Goal: Task Accomplishment & Management: Manage account settings

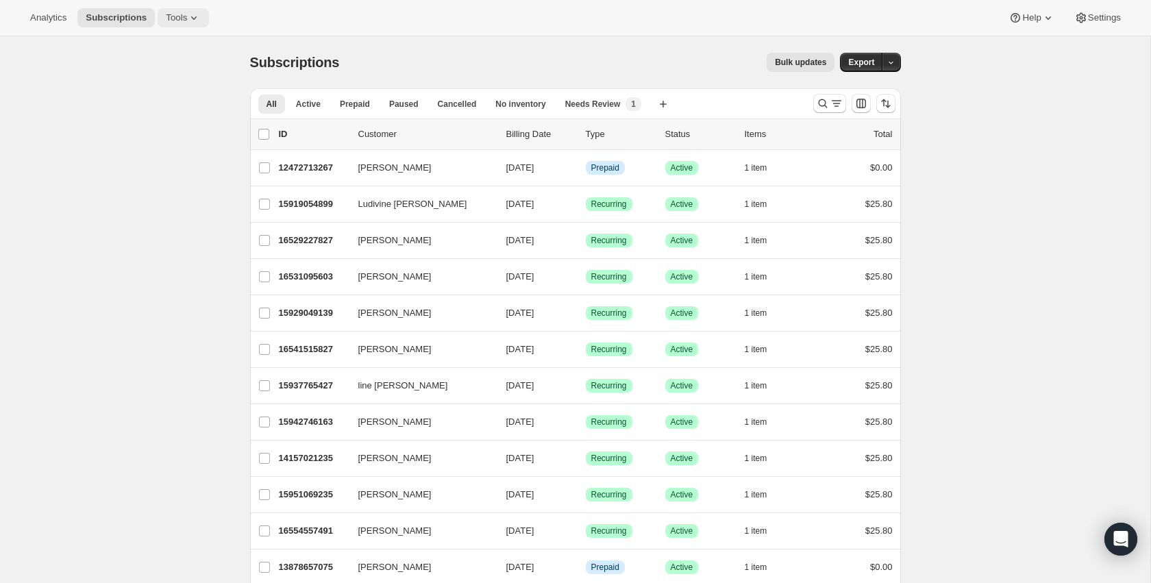
click at [197, 21] on icon at bounding box center [194, 18] width 14 height 14
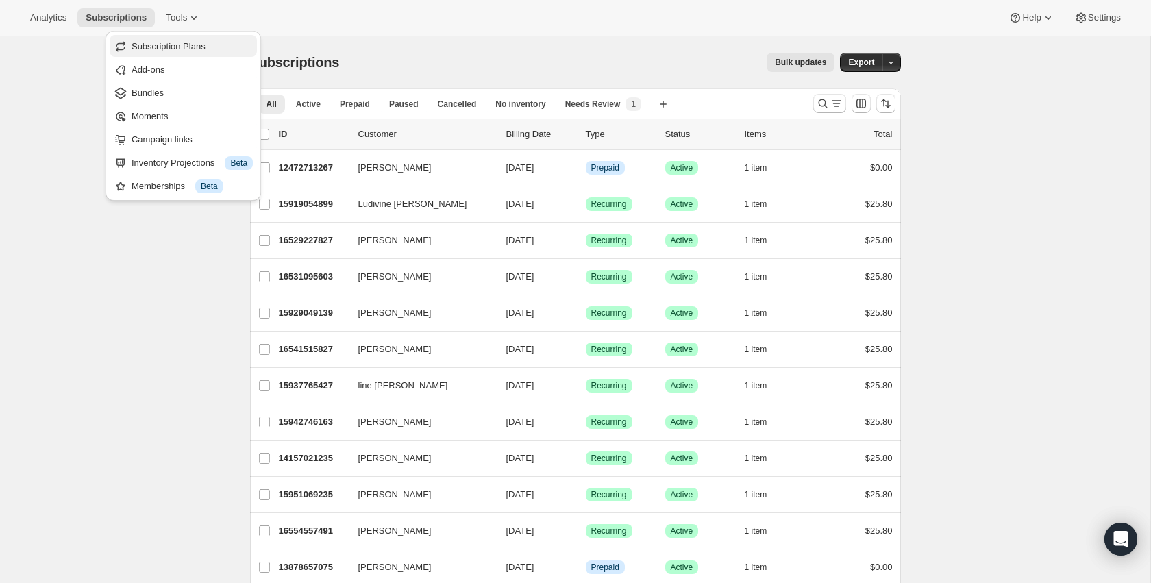
click at [187, 52] on span "Subscription Plans" at bounding box center [192, 47] width 121 height 14
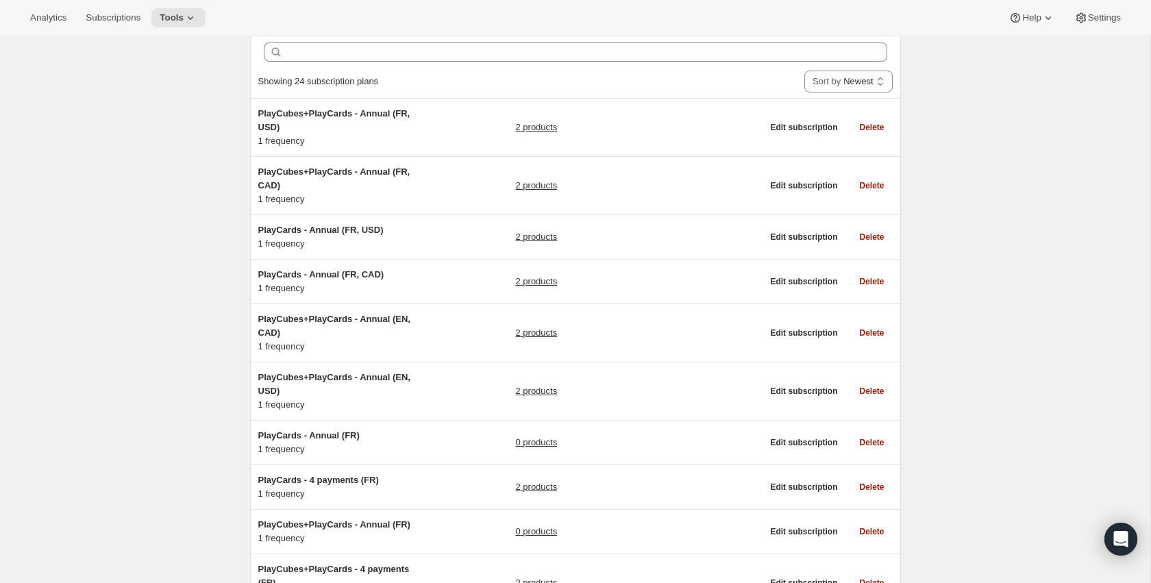
scroll to position [64, 0]
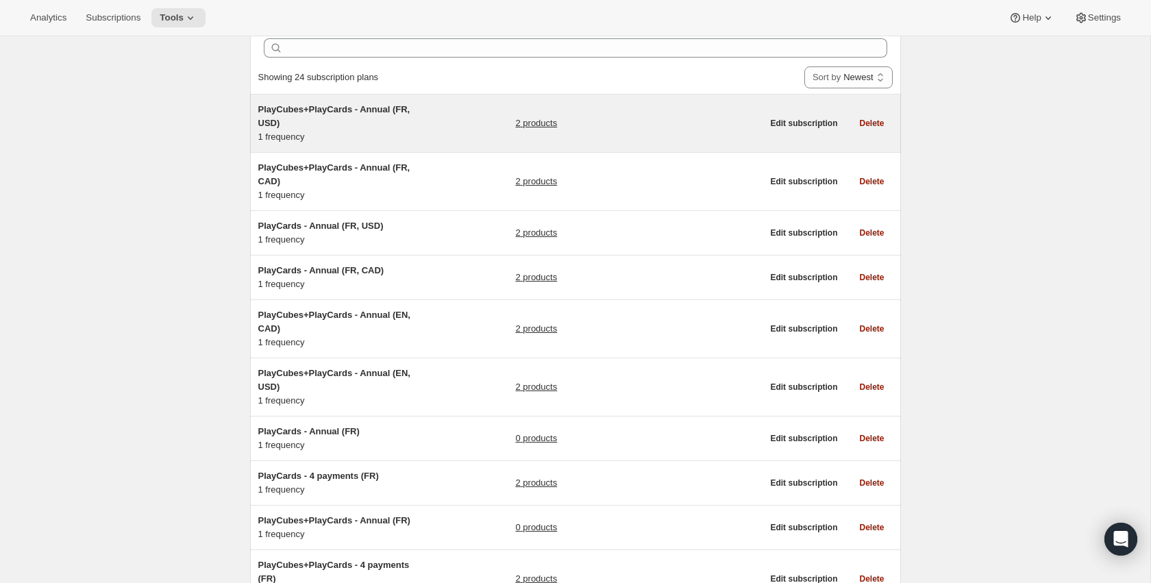
click at [539, 121] on link "2 products" at bounding box center [536, 124] width 42 height 14
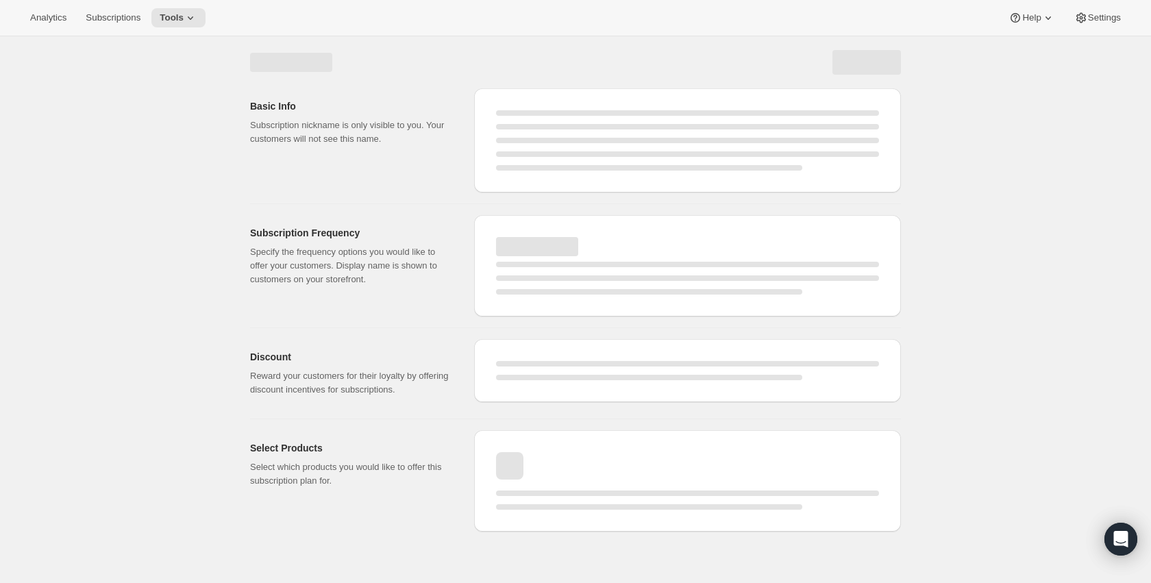
select select "WEEK"
select select "MONTH"
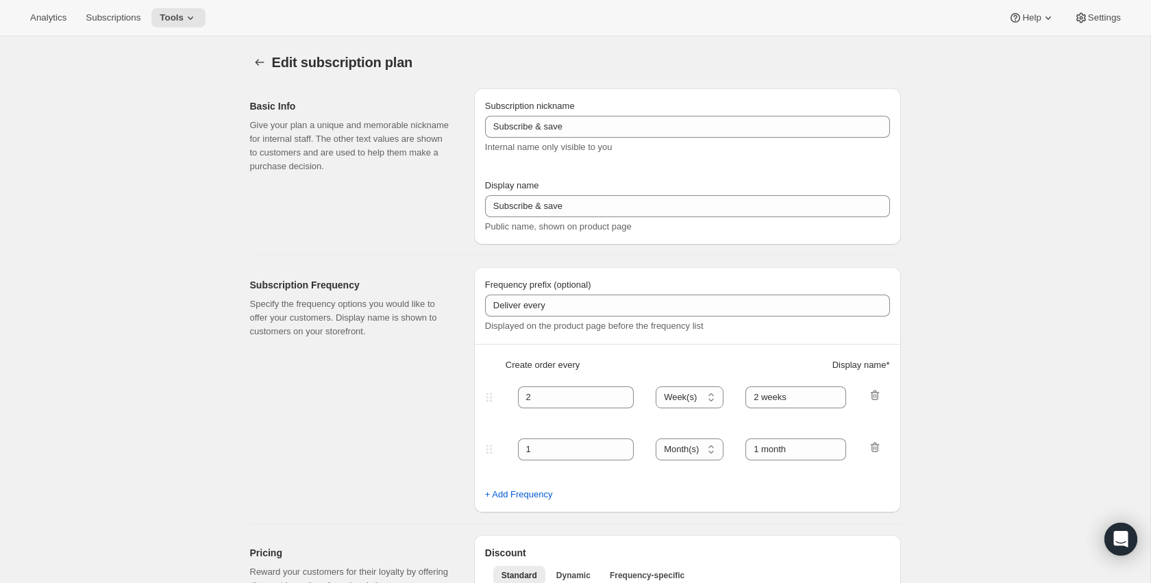
type input "PlayCubes+PlayCards - Annual (FR, USD)"
type input "Annuel (1 paiement USD pour l’année – ÉCONOMISEZ 25 %)"
select select "ENABLED"
select select "MONTH"
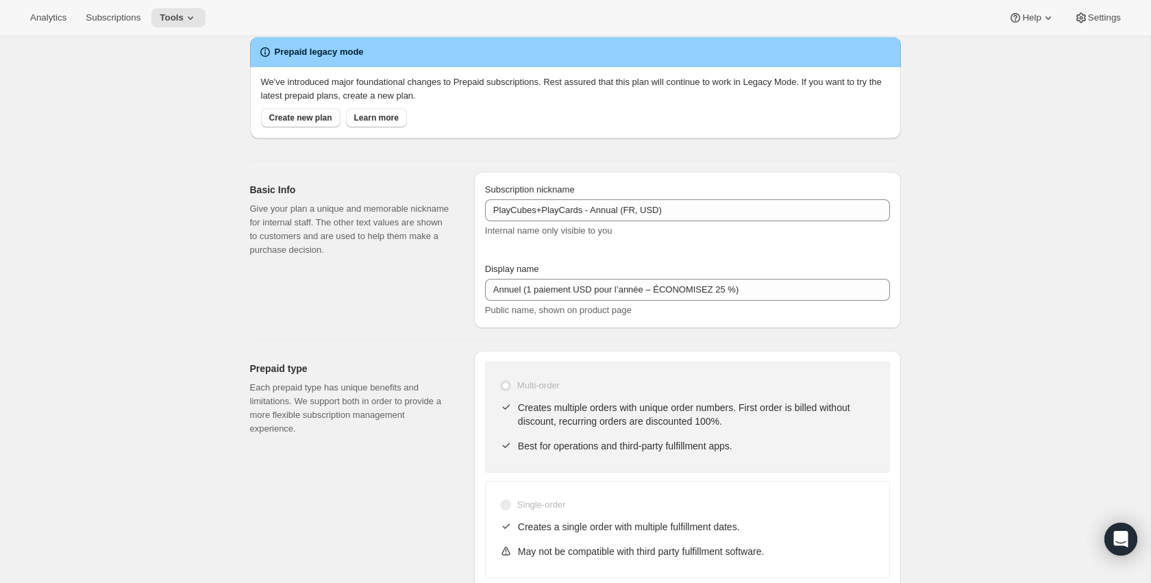
scroll to position [53, 0]
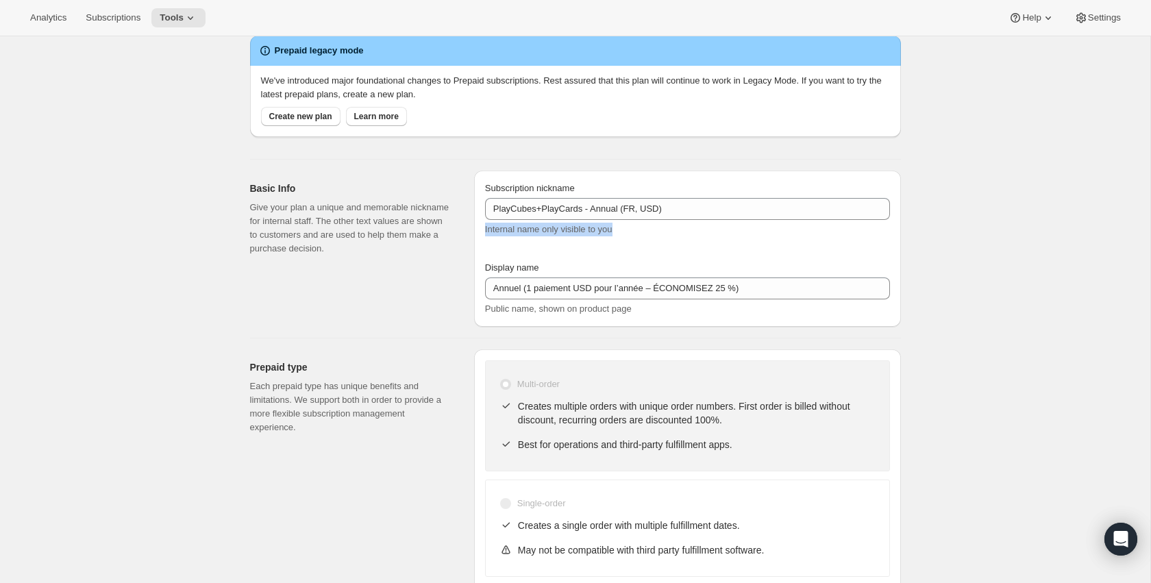
drag, startPoint x: 635, startPoint y: 234, endPoint x: 482, endPoint y: 233, distance: 152.1
click at [482, 233] on div "Subscription nickname PlayCubes+PlayCards - Annual (FR, USD) Internal name only…" at bounding box center [687, 249] width 427 height 156
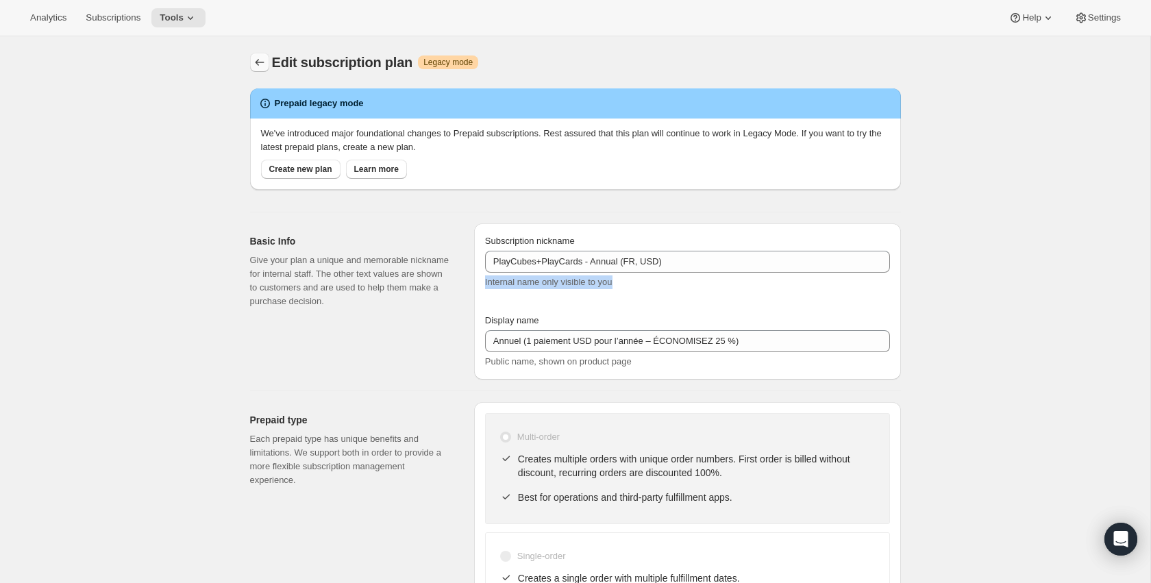
click at [260, 63] on icon "Subscription plans" at bounding box center [260, 63] width 14 height 14
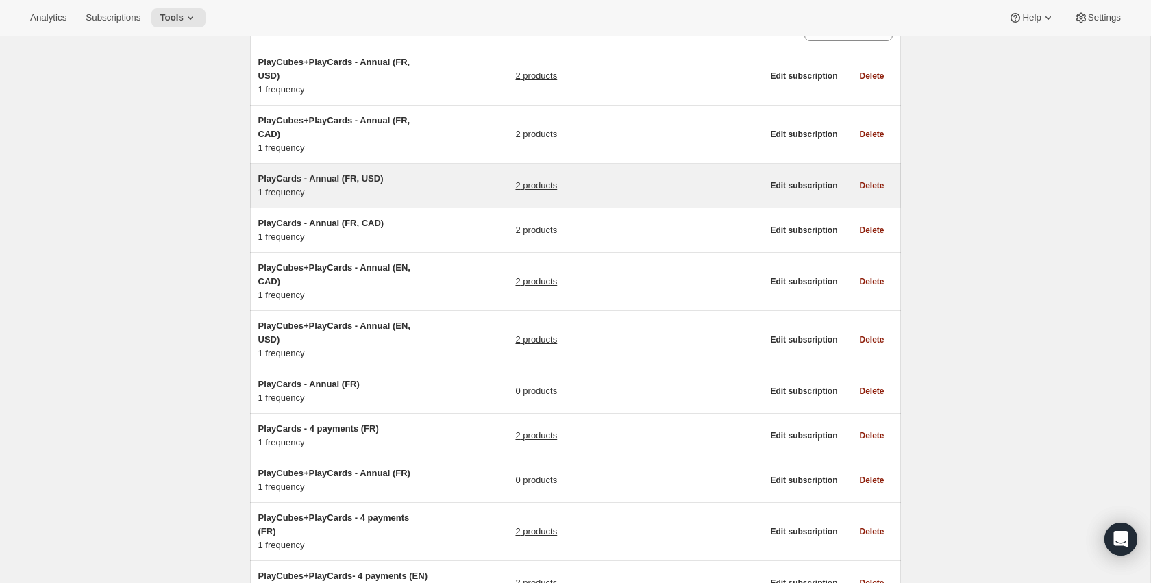
scroll to position [125, 0]
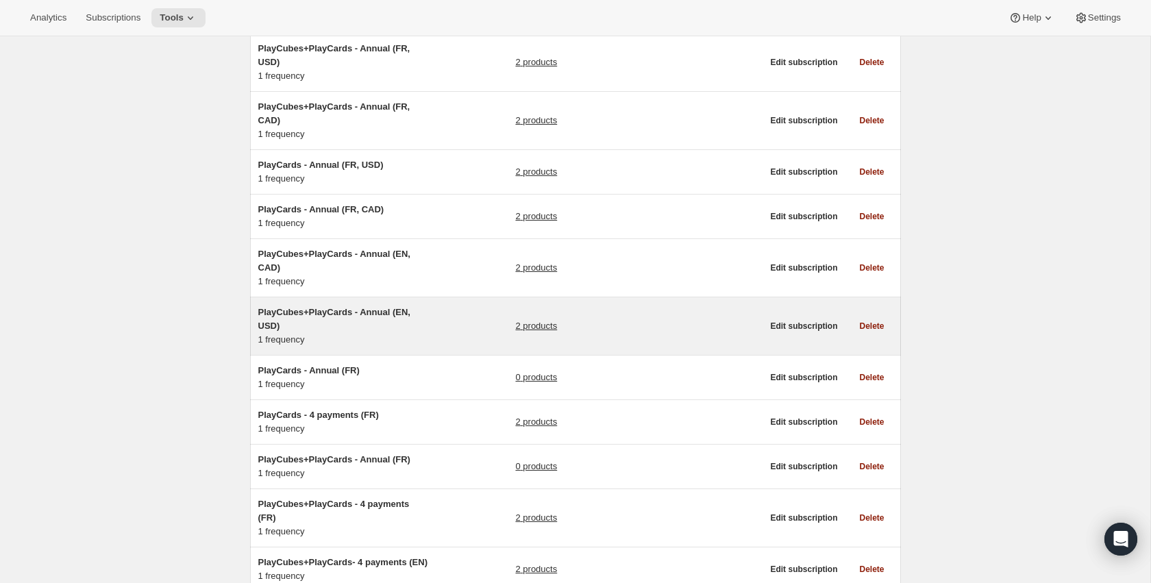
click at [538, 325] on link "2 products" at bounding box center [536, 326] width 42 height 14
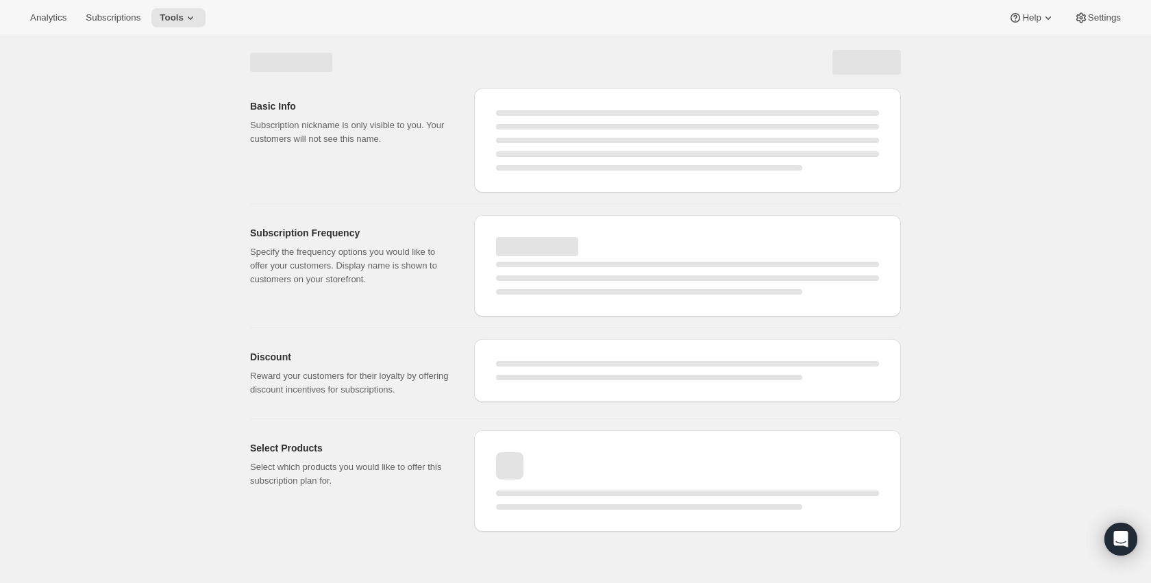
select select "WEEK"
select select "MONTH"
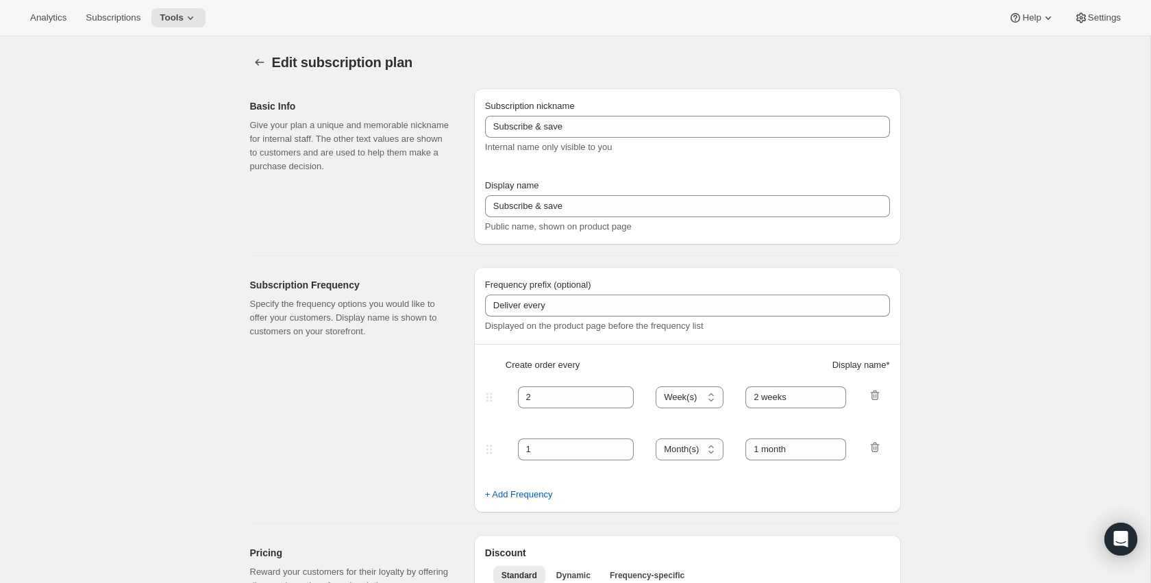
type input "PlayCubes+PlayCards - Annual (EN, USD)"
type input "Pay Early - <b>SAVE $179.99</b> (<del>$419.99</del>)"
select select "ENABLED"
select select "MONTH"
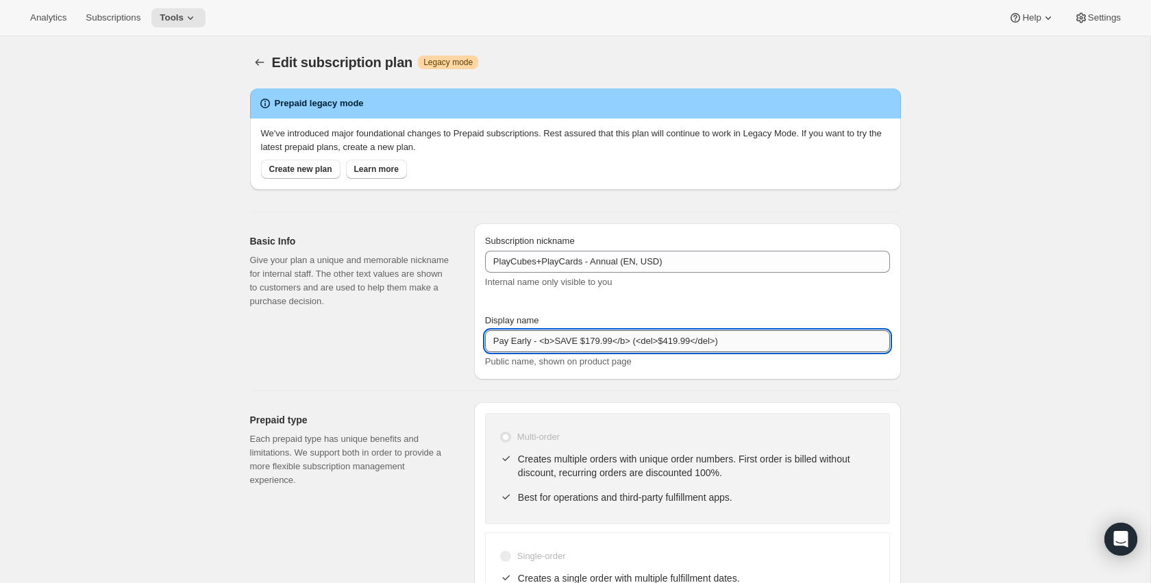
drag, startPoint x: 559, startPoint y: 342, endPoint x: 616, endPoint y: 338, distance: 57.0
click at [616, 338] on input "Pay Early - <b>SAVE $179.99</b> (<del>$419.99</del>)" at bounding box center [687, 341] width 405 height 22
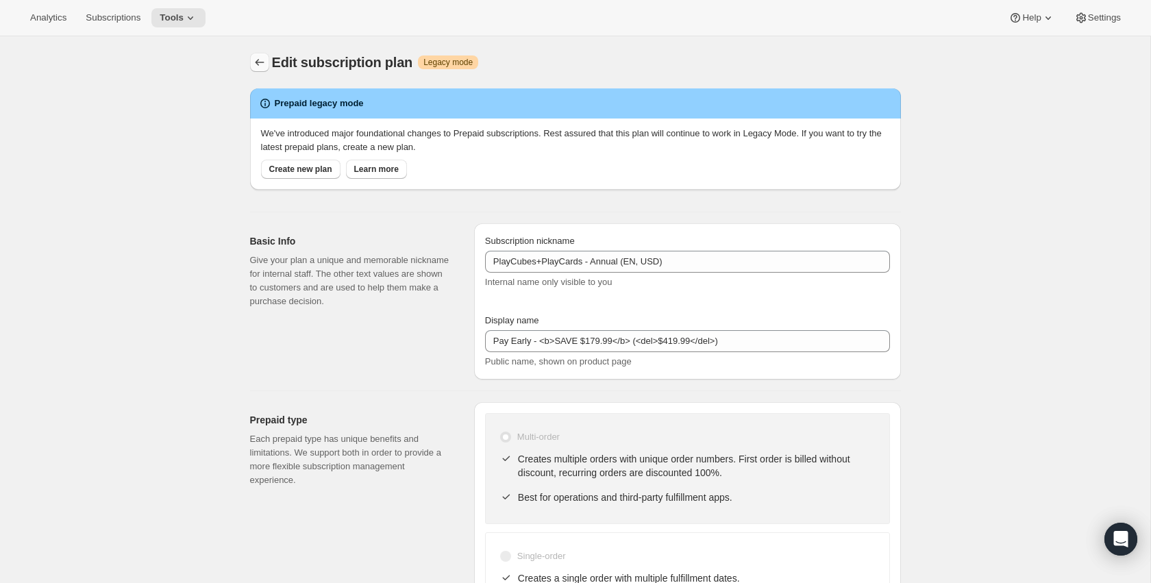
click at [259, 64] on icon "Subscription plans" at bounding box center [260, 63] width 14 height 14
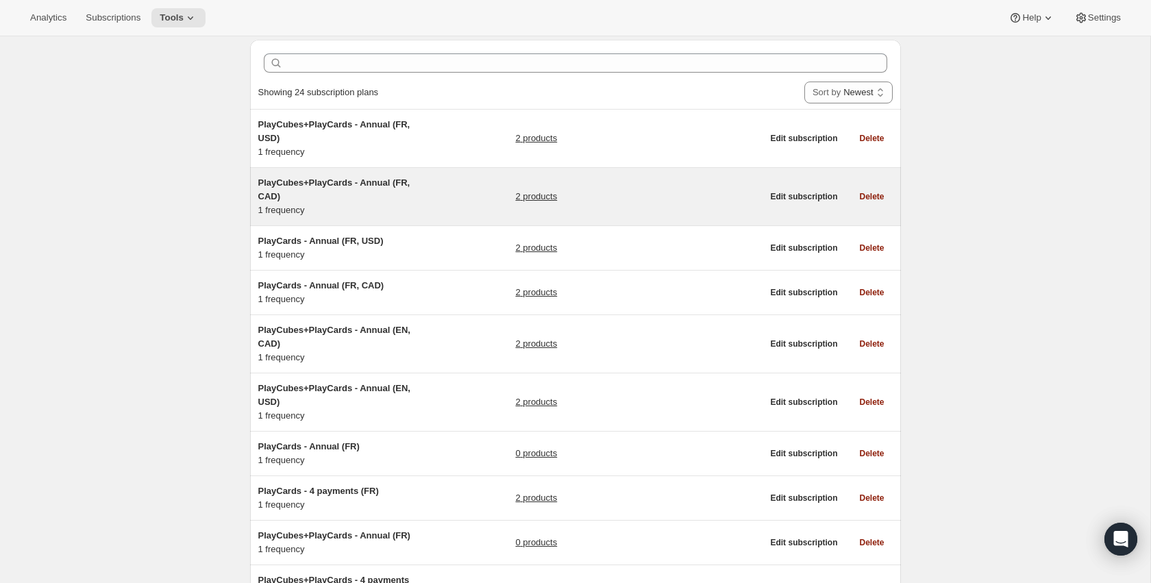
scroll to position [51, 0]
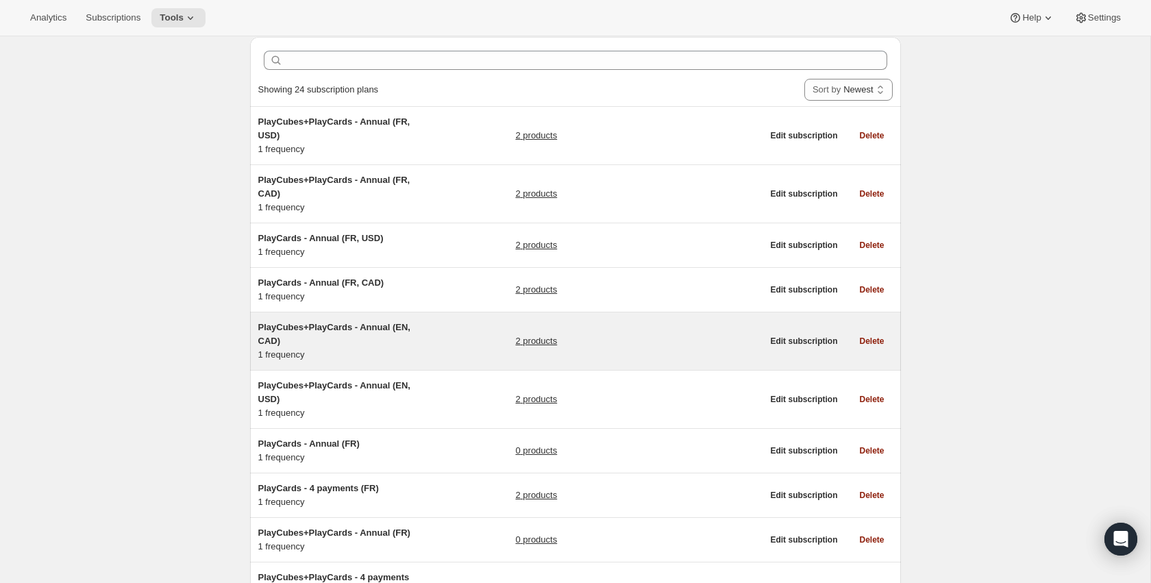
click at [522, 346] on link "2 products" at bounding box center [536, 341] width 42 height 14
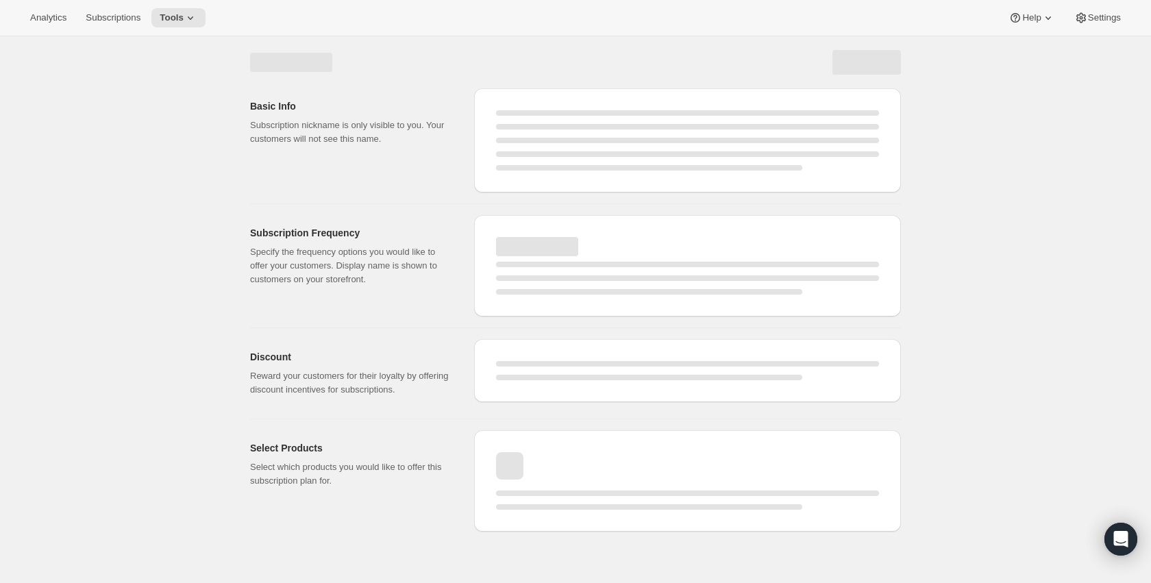
select select "WEEK"
select select "MONTH"
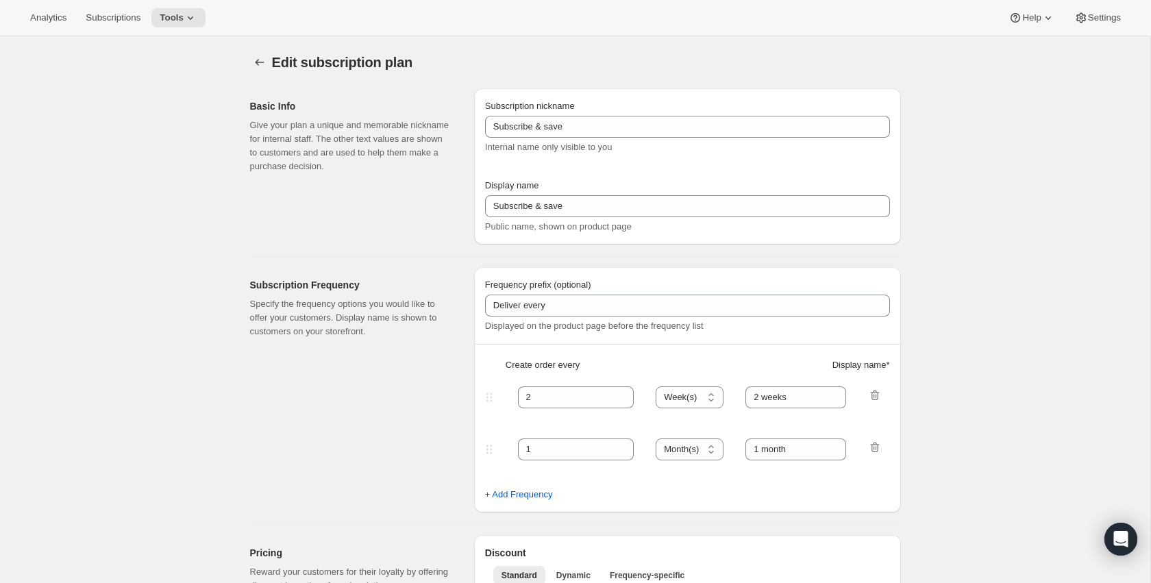
type input "PlayCubes+PlayCards - Annual (EN, CAD)"
type input "Annual (1 Payment in CAD for the Year - SAVE 25%)"
select select "ENABLED"
select select "MONTH"
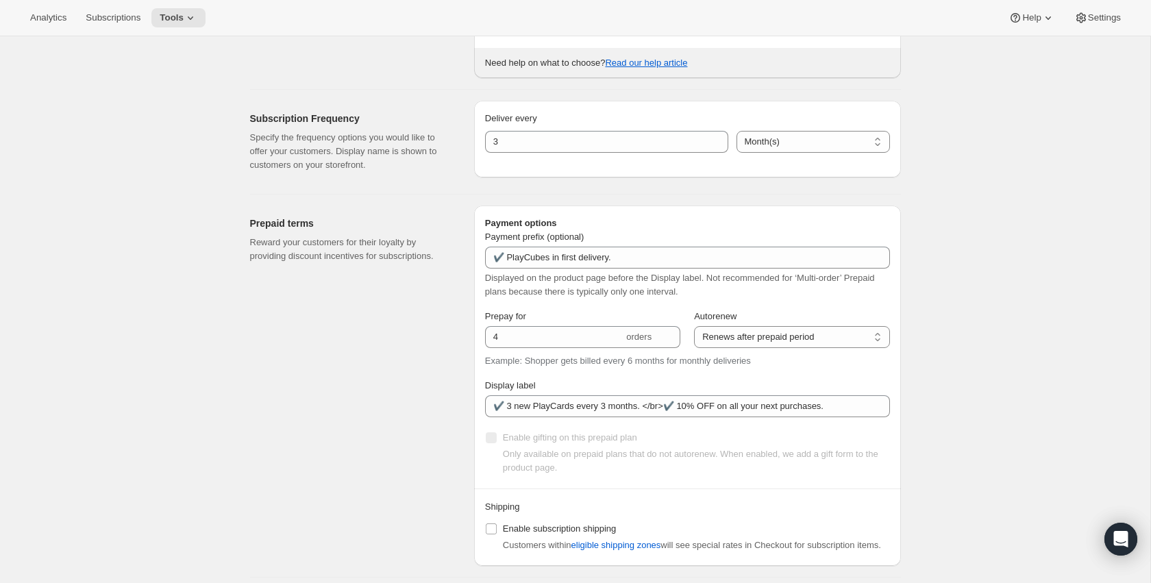
scroll to position [602, 0]
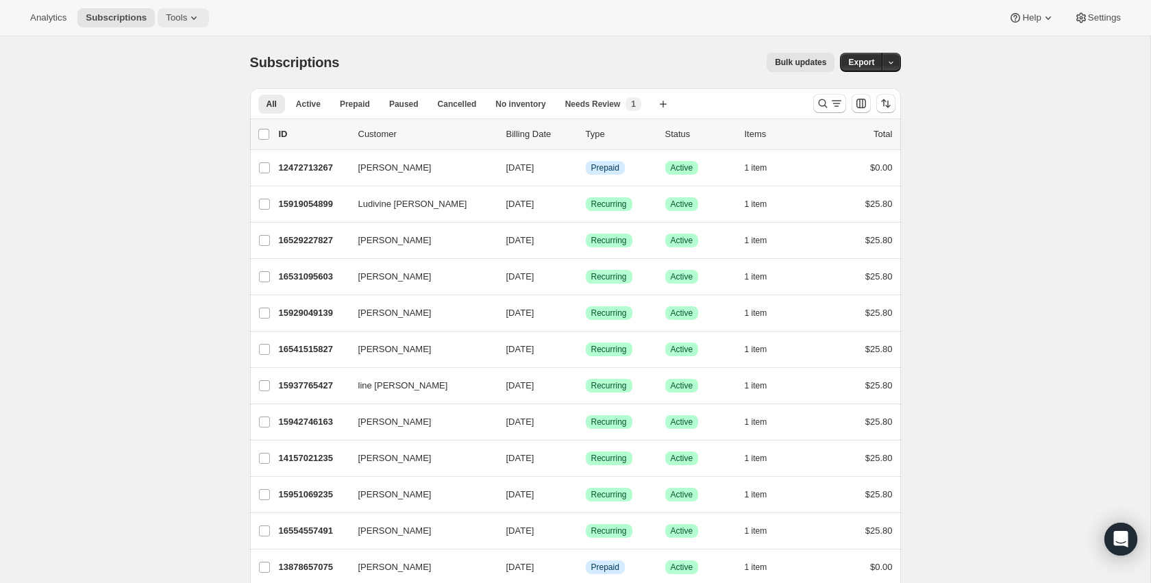
click at [175, 16] on span "Tools" at bounding box center [176, 17] width 21 height 11
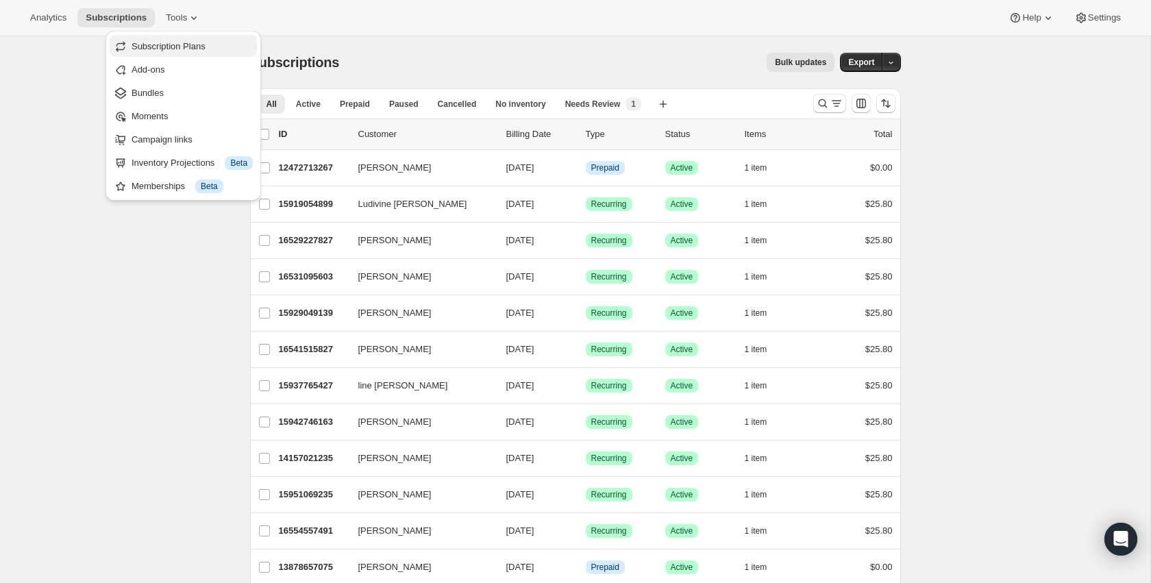
click at [154, 47] on span "Subscription Plans" at bounding box center [169, 46] width 74 height 10
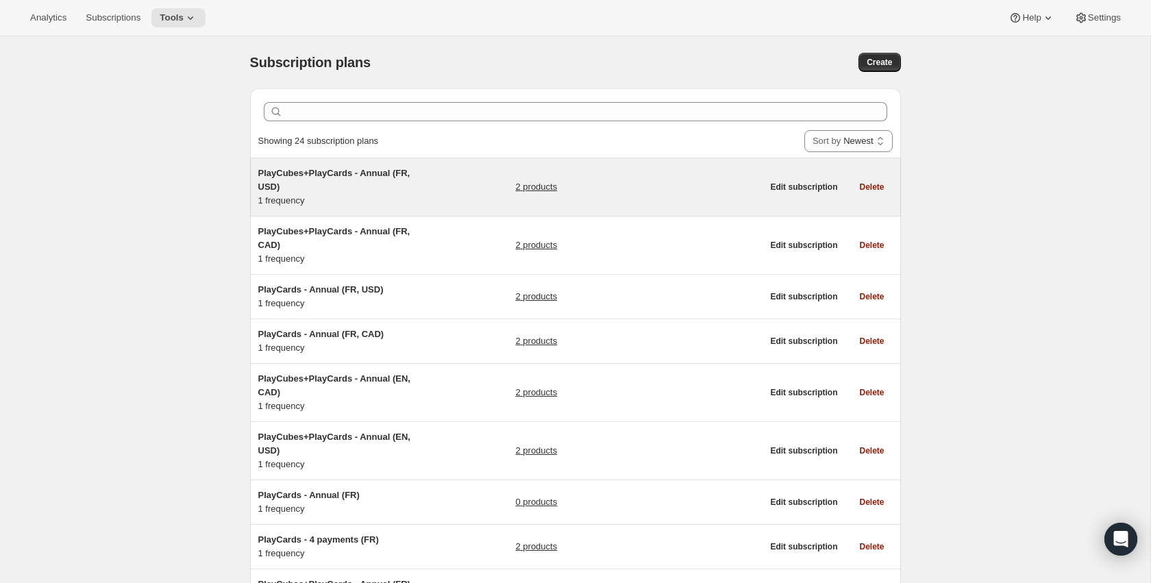
click at [491, 186] on div "PlayCubes+PlayCards - Annual (FR, USD) 1 frequency 2 products" at bounding box center [510, 187] width 504 height 41
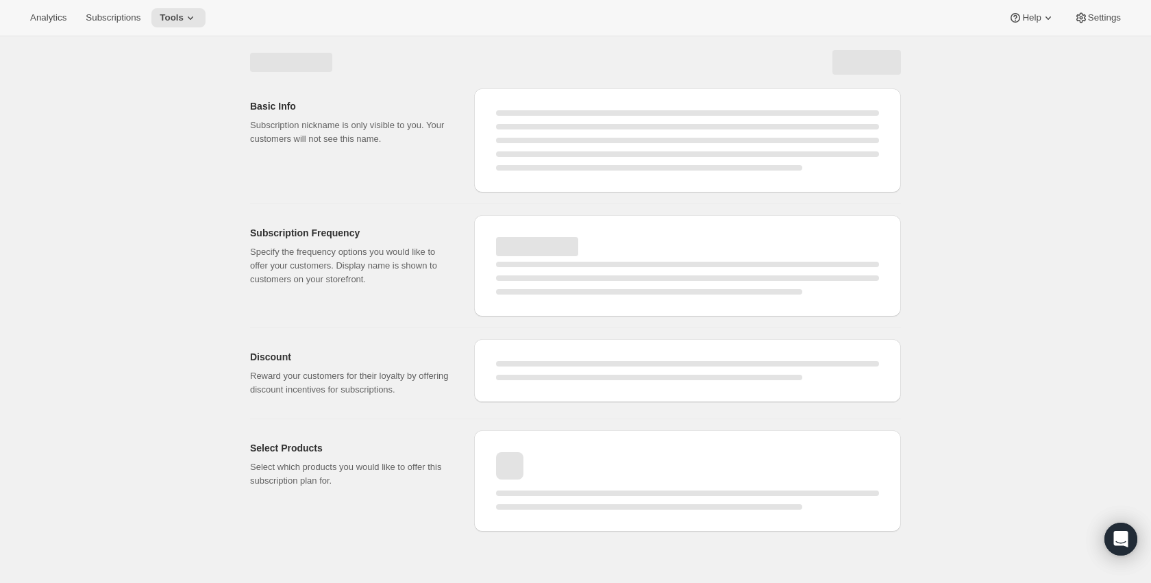
select select "WEEK"
select select "MONTH"
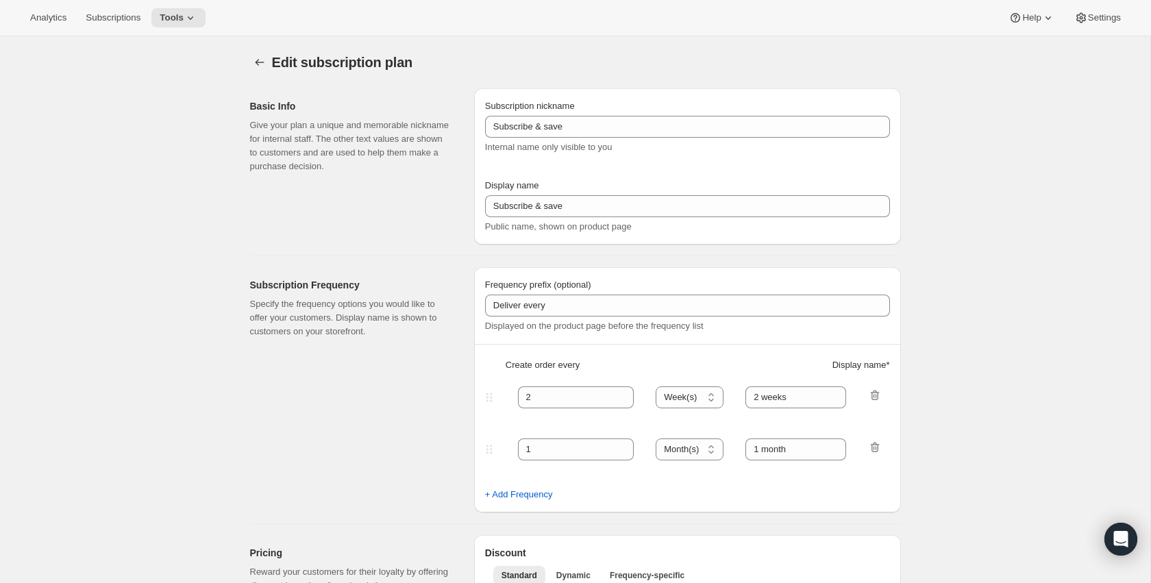
type input "PlayCubes+PlayCards - Annual (FR, USD)"
type input "Annuel (1 paiement USD pour l’année – ÉCONOMISEZ 25 %)"
select select "ENABLED"
select select "MONTH"
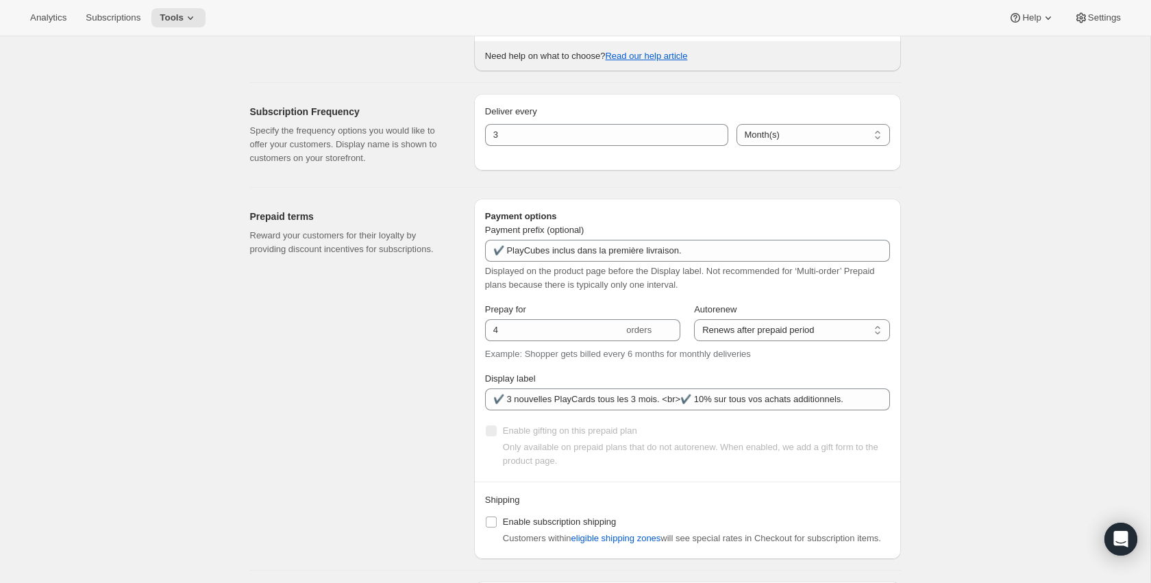
scroll to position [650, 0]
